Goal: Information Seeking & Learning: Learn about a topic

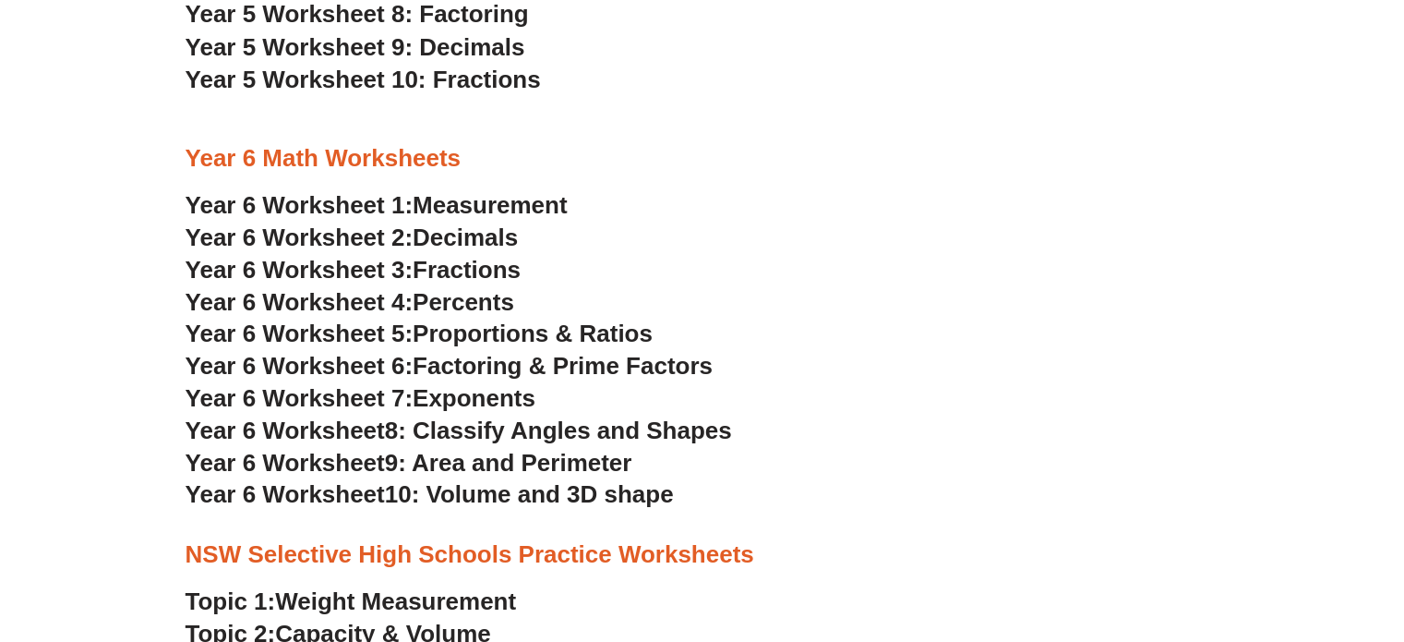
scroll to position [3553, 0]
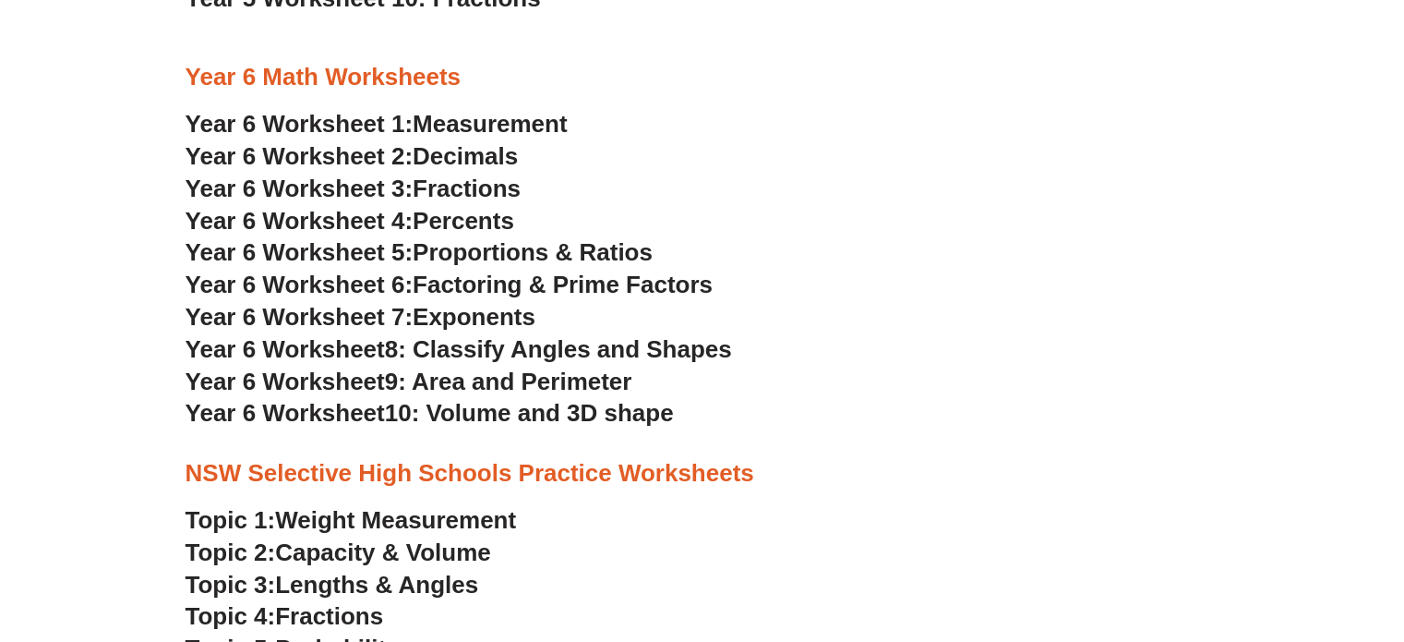
click at [403, 409] on span "10: Volume and 3D shape" at bounding box center [529, 413] width 289 height 28
click at [395, 389] on span "9: Area and Perimeter" at bounding box center [508, 381] width 247 height 28
click at [384, 343] on span "Year 6 Worksheet" at bounding box center [285, 349] width 199 height 28
click at [378, 315] on span "Year 6 Worksheet 7:" at bounding box center [300, 317] width 228 height 28
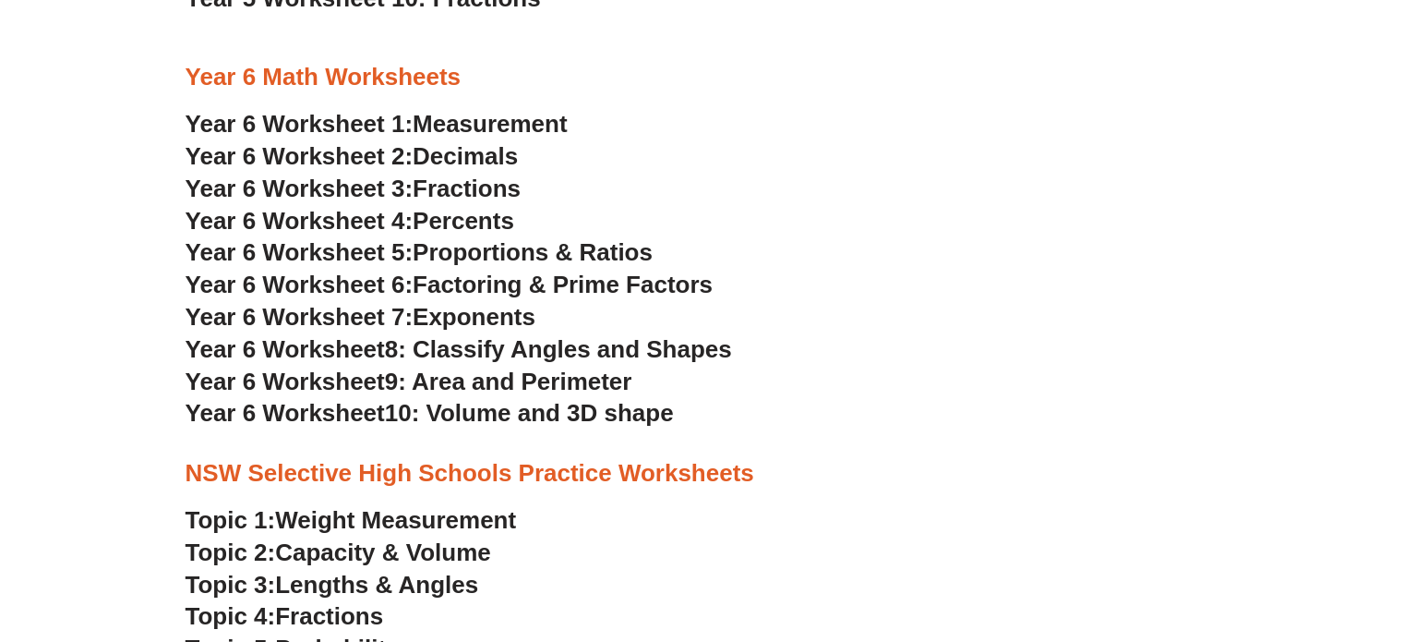
click at [379, 282] on span "Year 6 Worksheet 6:" at bounding box center [300, 285] width 228 height 28
click at [356, 255] on span "Year 6 Worksheet 5:" at bounding box center [300, 252] width 228 height 28
click at [331, 519] on span "Weight Measurement" at bounding box center [395, 520] width 241 height 28
click at [335, 555] on span "Capacity & Volume" at bounding box center [382, 552] width 215 height 28
click at [336, 583] on span "Lengths & Angles" at bounding box center [376, 585] width 203 height 28
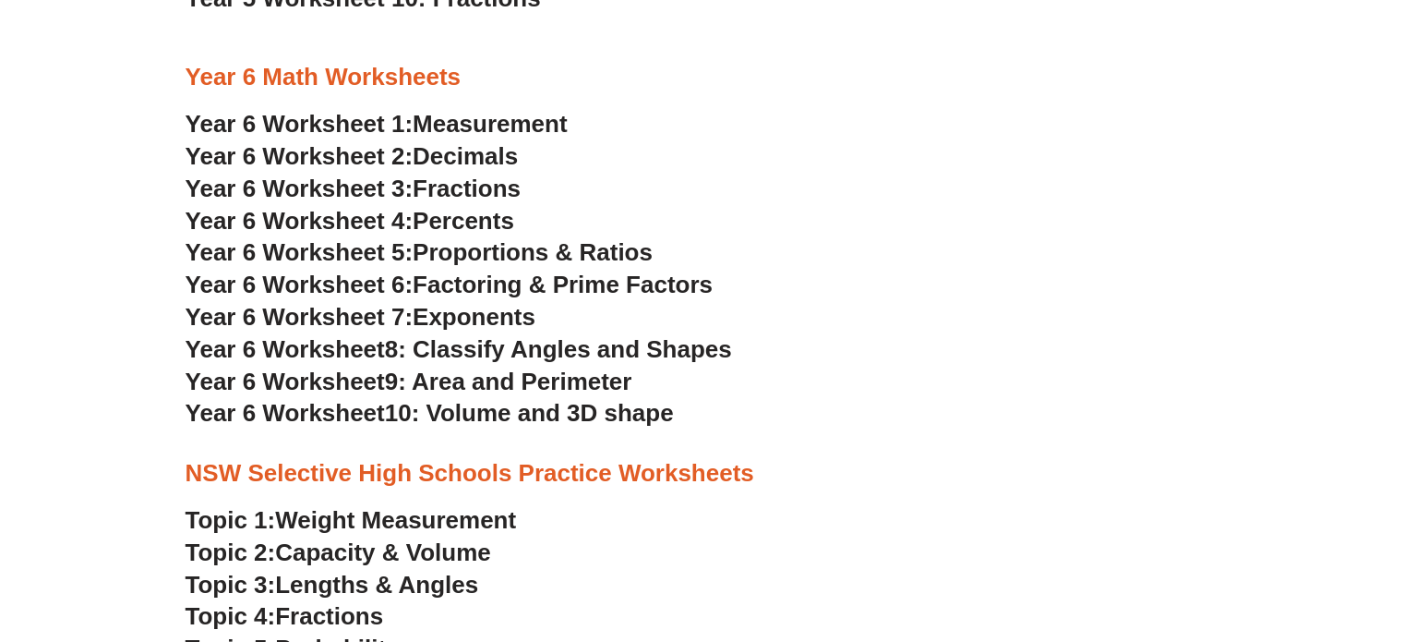
click at [335, 617] on span "Fractions" at bounding box center [329, 616] width 108 height 28
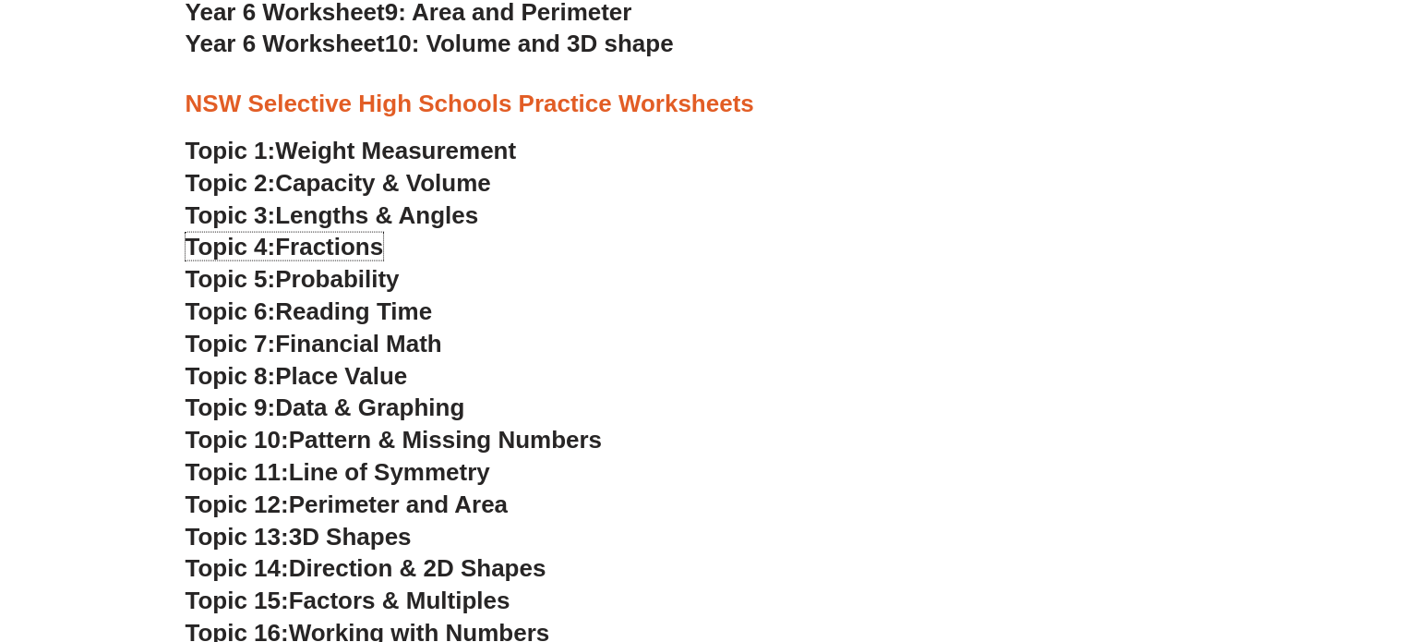
scroll to position [3954, 0]
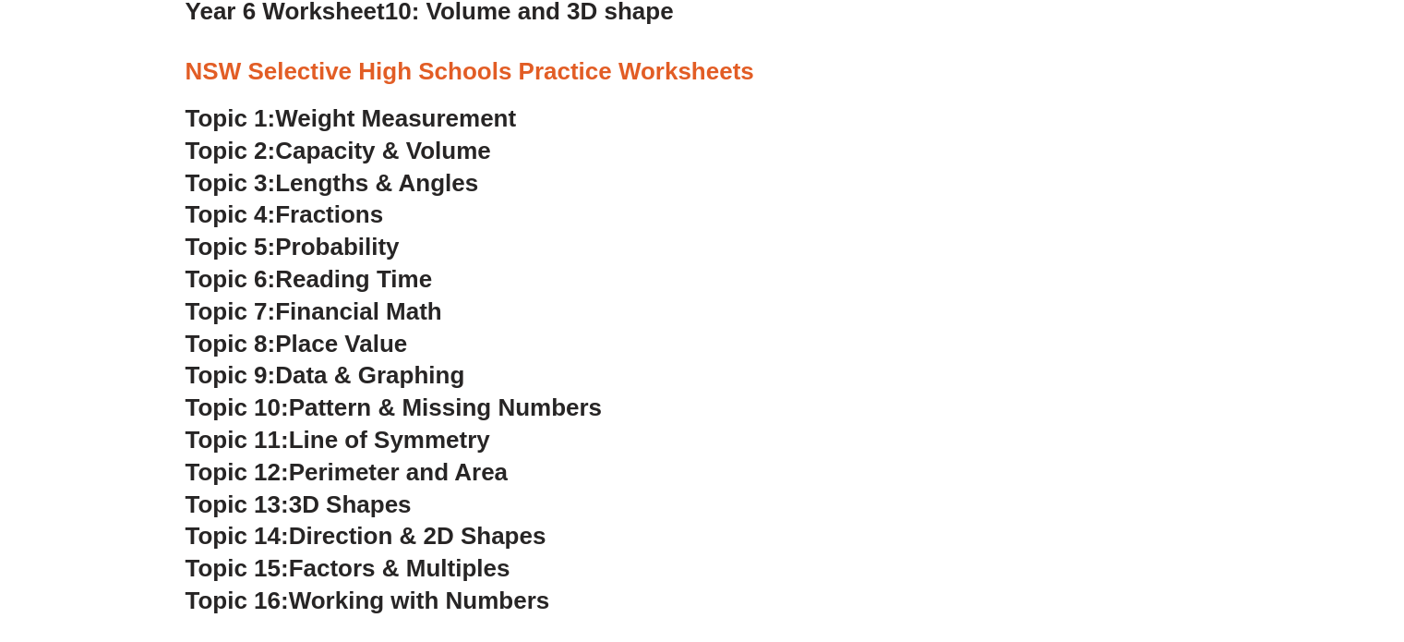
click at [321, 229] on h3 "Topic 4: Fractions" at bounding box center [703, 214] width 1034 height 31
click at [314, 247] on span "Probability" at bounding box center [337, 247] width 124 height 28
click at [314, 291] on span "Reading Time" at bounding box center [353, 279] width 157 height 28
click at [314, 327] on h3 "Topic 7: Financial Math" at bounding box center [703, 311] width 1034 height 31
click at [314, 320] on span "Financial Math" at bounding box center [358, 311] width 166 height 28
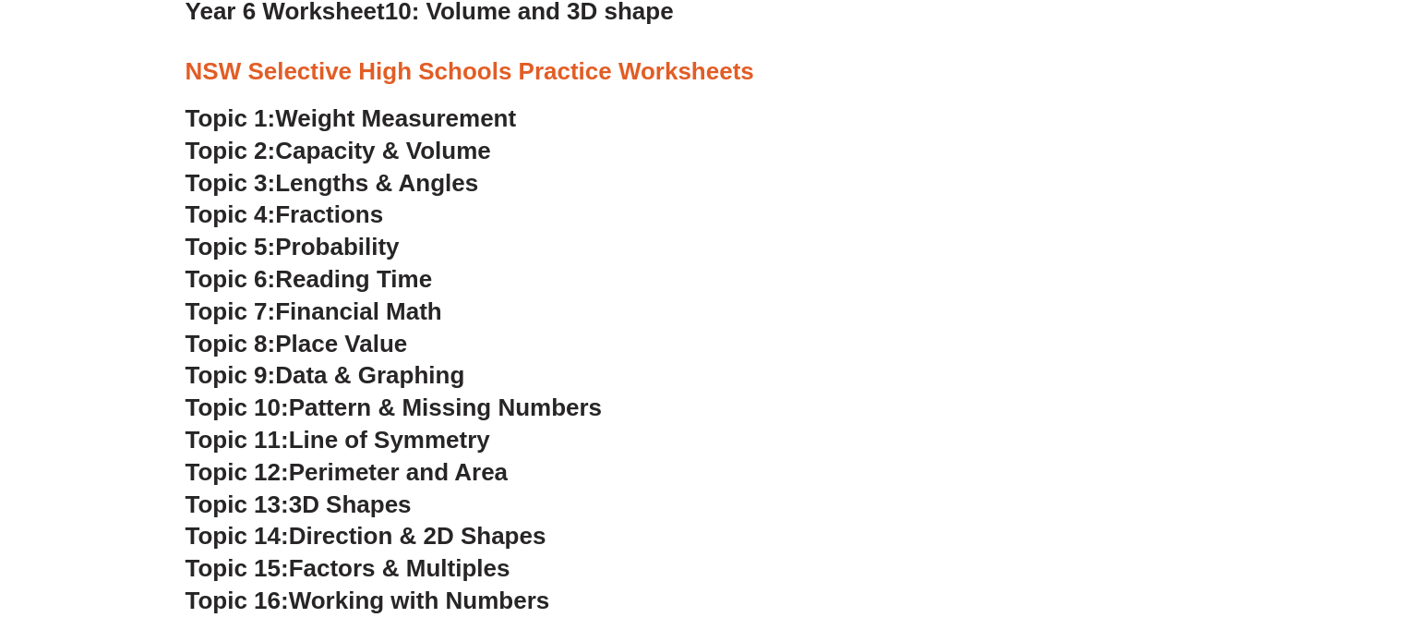
click at [311, 333] on span "Place Value" at bounding box center [341, 344] width 132 height 28
